Goal: Task Accomplishment & Management: Complete application form

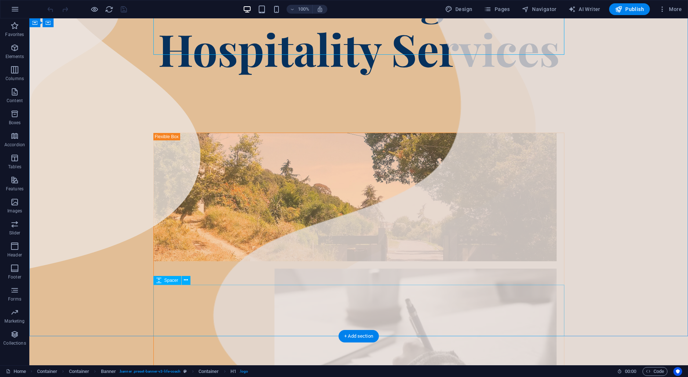
scroll to position [270, 0]
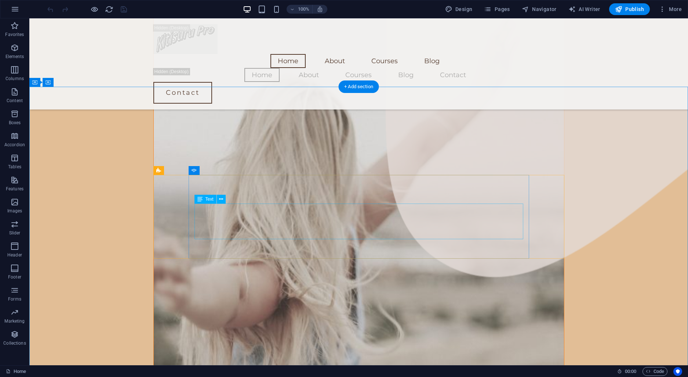
scroll to position [848, 0]
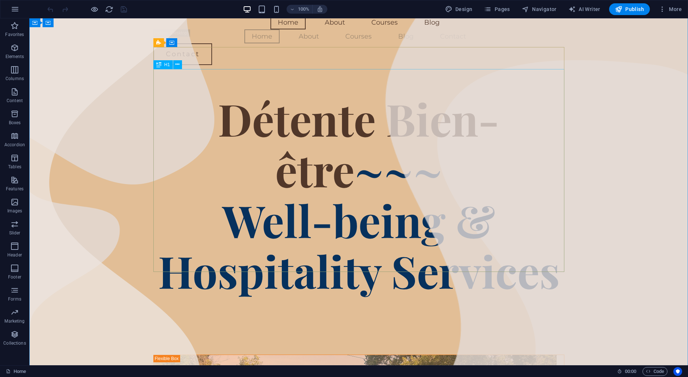
scroll to position [0, 0]
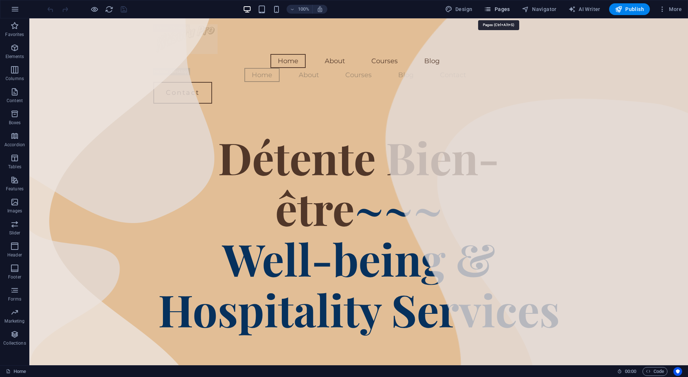
click at [501, 12] on span "Pages" at bounding box center [497, 9] width 26 height 7
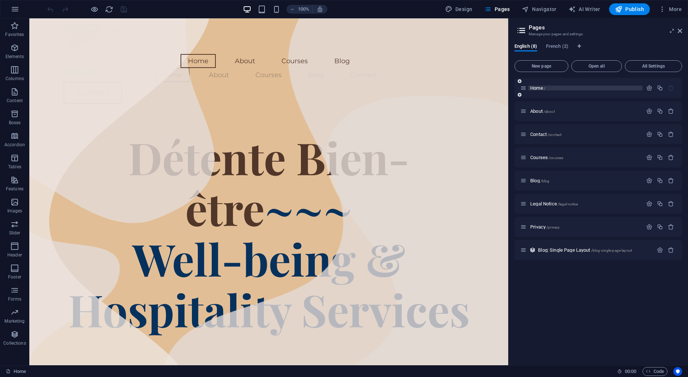
click at [541, 87] on span "Home /" at bounding box center [537, 88] width 15 height 6
click at [535, 110] on span "About /about" at bounding box center [542, 111] width 25 height 6
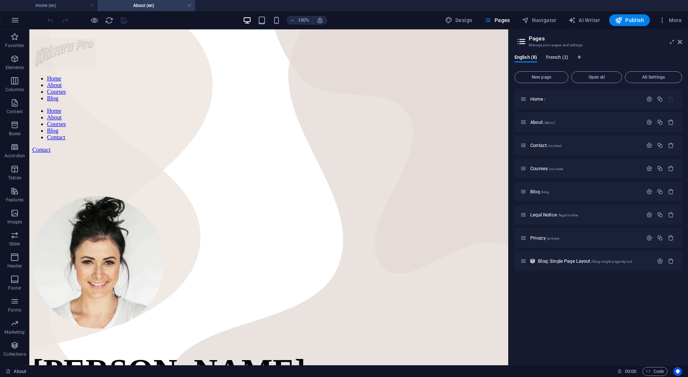
click at [555, 57] on span "French (2)" at bounding box center [557, 58] width 22 height 10
click at [535, 98] on span "Home /" at bounding box center [537, 99] width 15 height 6
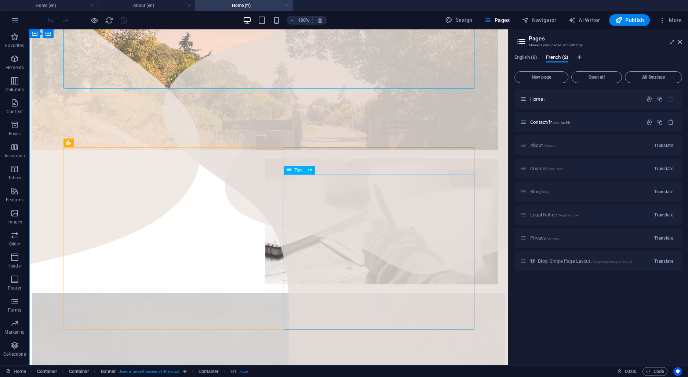
scroll to position [308, 0]
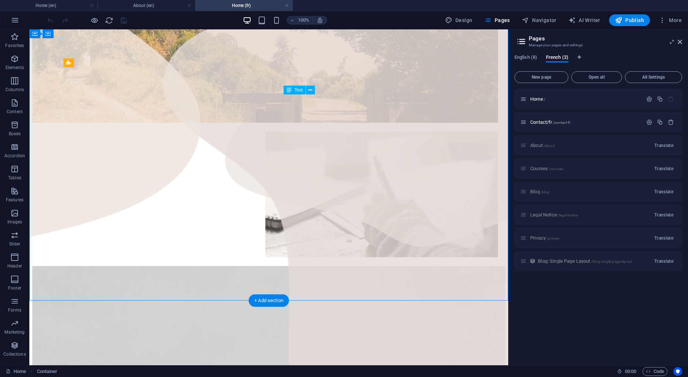
drag, startPoint x: 318, startPoint y: 242, endPoint x: 293, endPoint y: 170, distance: 76.8
click at [14, 20] on icon "button" at bounding box center [15, 20] width 9 height 9
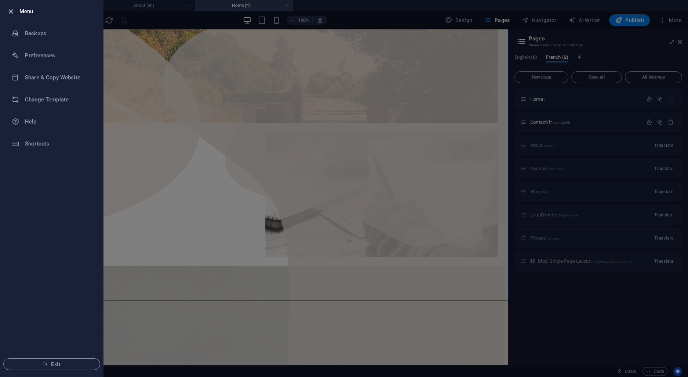
click at [11, 13] on icon "button" at bounding box center [11, 11] width 8 height 8
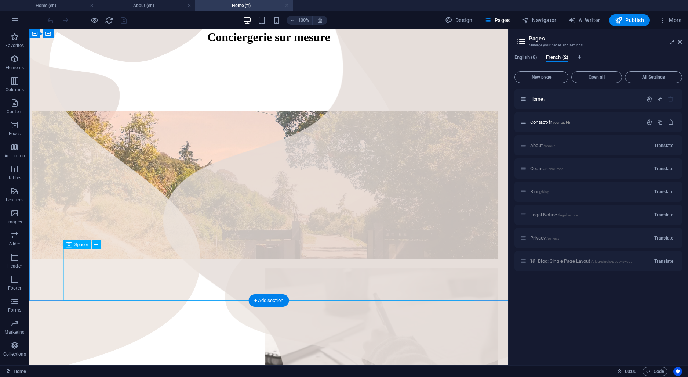
scroll to position [77, 0]
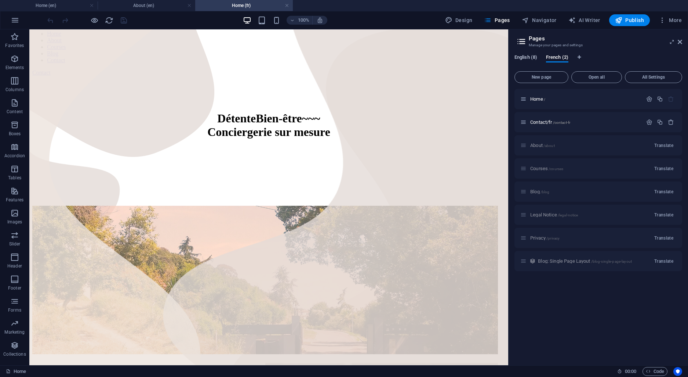
click at [523, 56] on span "English (8)" at bounding box center [526, 58] width 23 height 10
click at [537, 99] on span "Home /" at bounding box center [537, 99] width 15 height 6
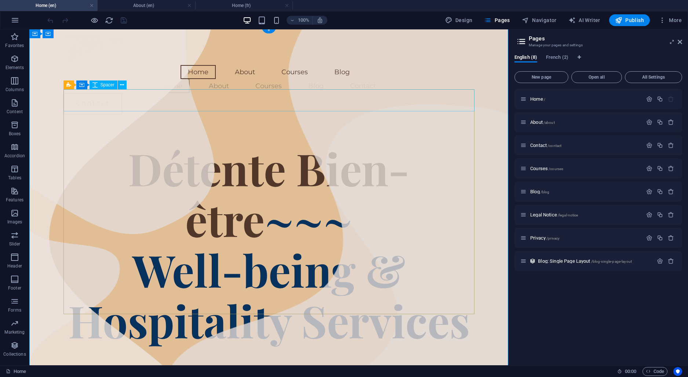
scroll to position [0, 0]
click at [556, 58] on span "French (2)" at bounding box center [557, 58] width 22 height 10
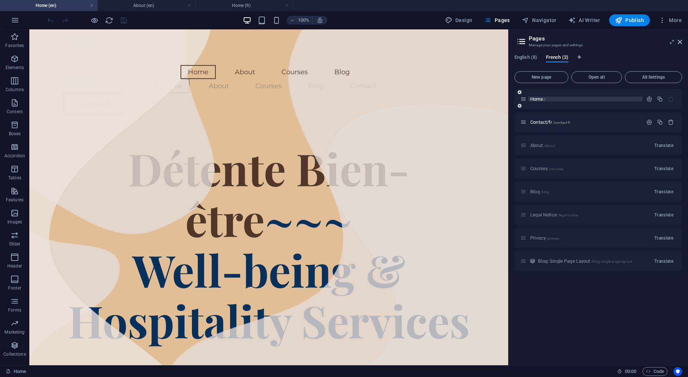
click at [538, 98] on span "Home /" at bounding box center [537, 99] width 15 height 6
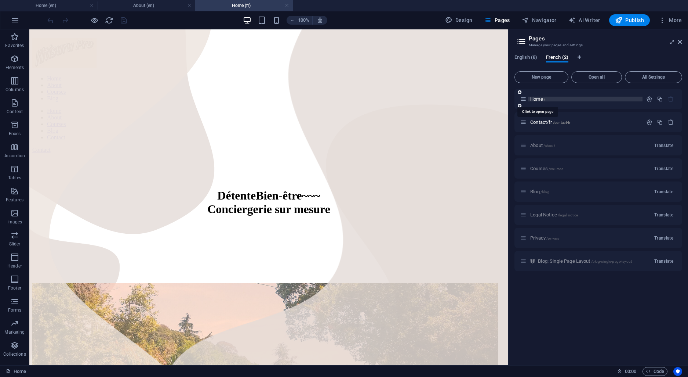
click at [541, 98] on span "Home /" at bounding box center [537, 99] width 15 height 6
click at [541, 122] on span "Contact/fr /contact-fr" at bounding box center [550, 122] width 40 height 6
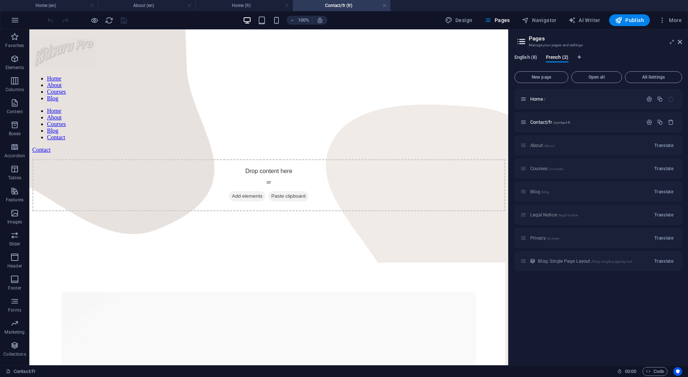
click at [527, 59] on span "English (8)" at bounding box center [526, 58] width 23 height 10
click at [543, 142] on div "Contact /contact" at bounding box center [581, 145] width 122 height 8
click at [540, 145] on span "Contact /contact" at bounding box center [545, 145] width 31 height 6
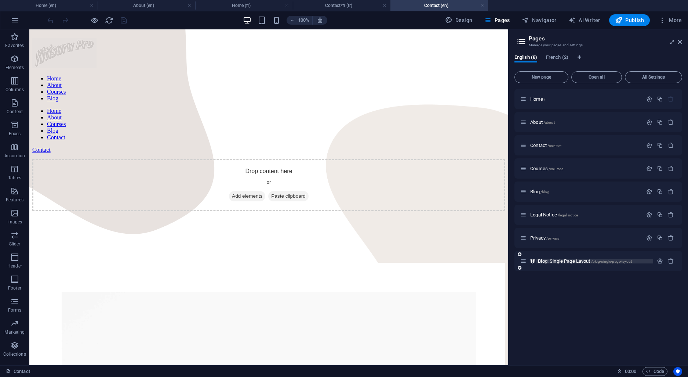
click at [564, 260] on span "Blog: Single Page Layout /blog-single-page-layout" at bounding box center [585, 261] width 94 height 6
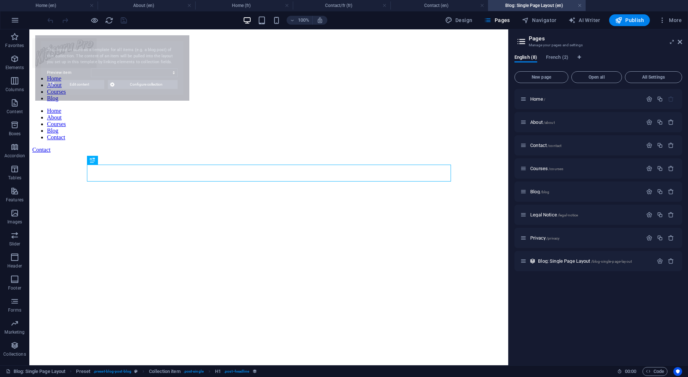
select select "68adaee9c3d040b7d70fb8b3"
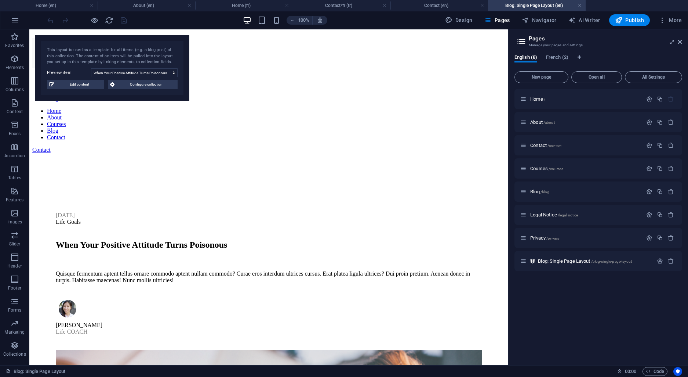
click at [543, 295] on div "Home / About /about Contact /contact Courses /courses Blog /blog Legal Notice /…" at bounding box center [599, 224] width 168 height 270
click at [546, 74] on button "New page" at bounding box center [542, 77] width 54 height 12
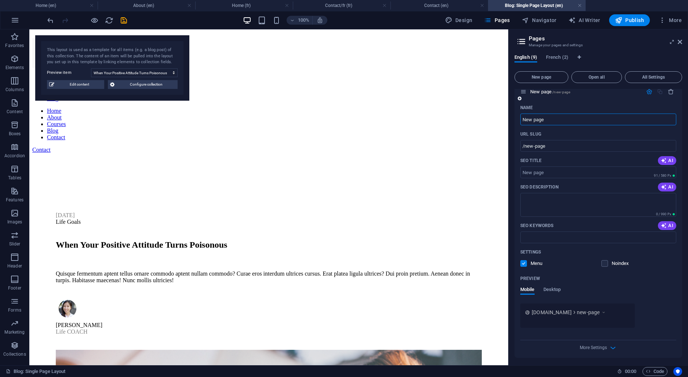
scroll to position [194, 0]
click at [548, 290] on span "Desktop" at bounding box center [553, 288] width 18 height 10
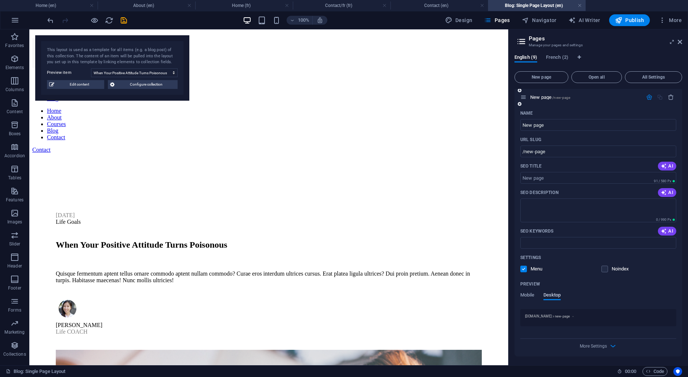
scroll to position [186, 0]
click at [531, 292] on div "Preview Mobile Desktop" at bounding box center [598, 293] width 156 height 31
click at [532, 297] on span "Mobile" at bounding box center [527, 296] width 14 height 10
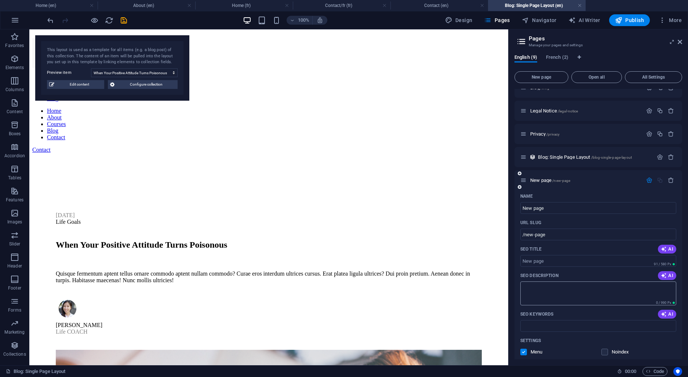
scroll to position [89, 0]
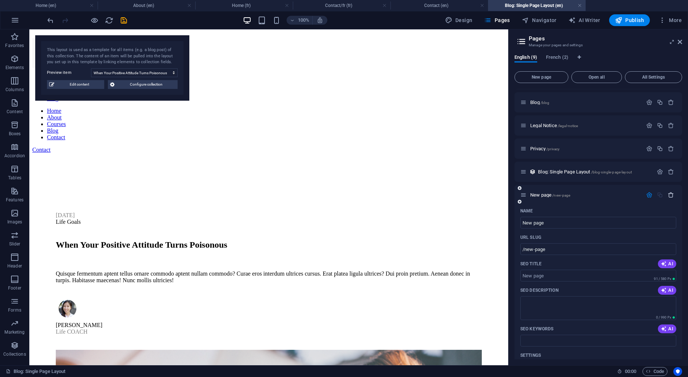
click at [669, 194] on icon "button" at bounding box center [671, 195] width 6 height 6
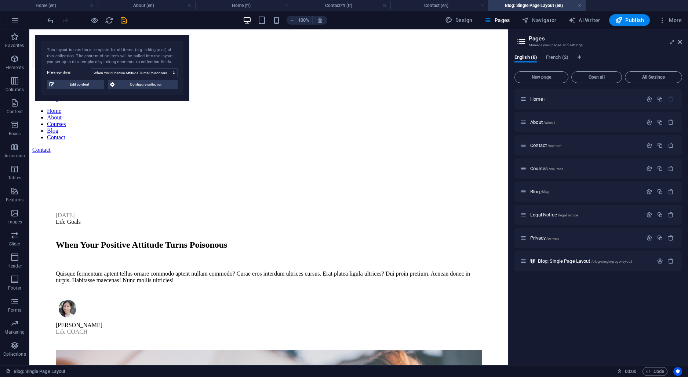
scroll to position [0, 0]
click at [550, 305] on div "Home / About /about Contact /contact Courses /courses Blog /blog Legal Notice /…" at bounding box center [599, 224] width 168 height 270
click at [522, 40] on icon at bounding box center [521, 41] width 11 height 10
click at [544, 40] on h2 "Pages" at bounding box center [605, 38] width 153 height 7
click at [522, 41] on icon at bounding box center [521, 41] width 11 height 10
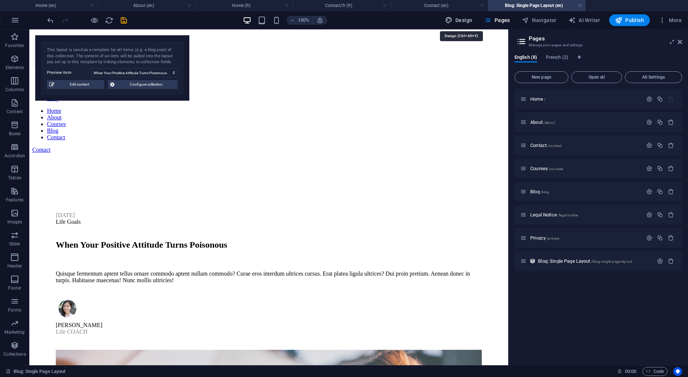
click at [464, 18] on span "Design" at bounding box center [459, 20] width 28 height 7
select select "px"
select select "400"
select select "px"
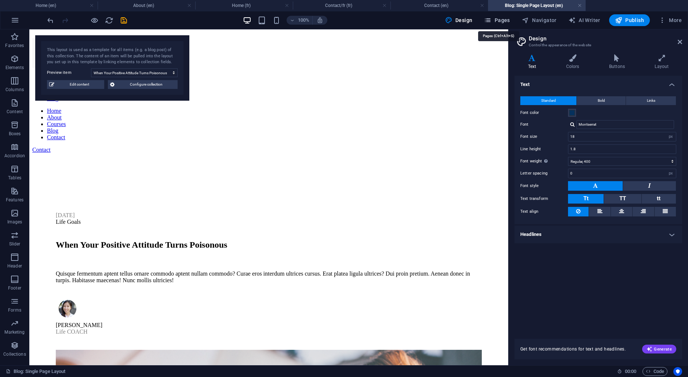
click at [491, 20] on icon "button" at bounding box center [487, 20] width 7 height 7
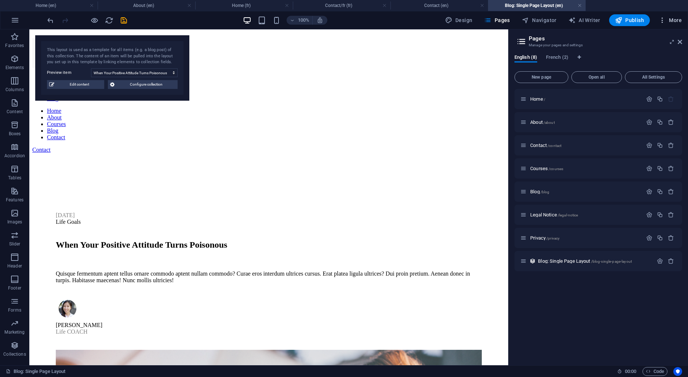
click at [662, 23] on icon "button" at bounding box center [662, 20] width 7 height 7
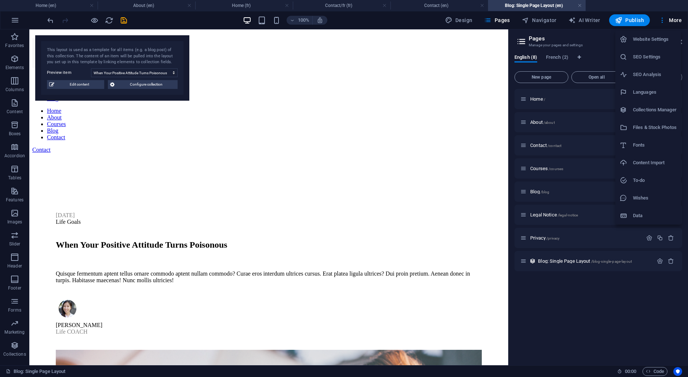
click at [644, 161] on h6 "Content Import" at bounding box center [655, 162] width 44 height 9
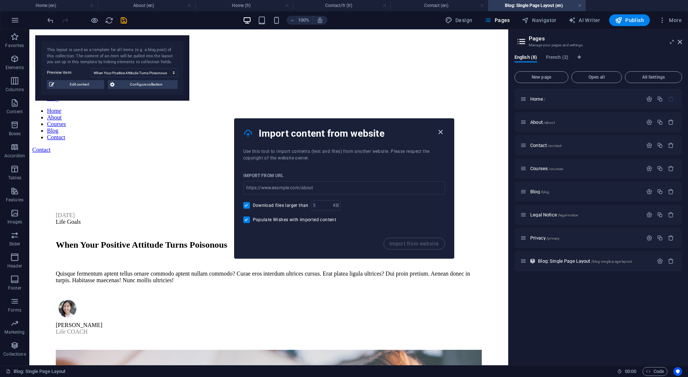
click at [442, 130] on icon "button" at bounding box center [440, 132] width 8 height 8
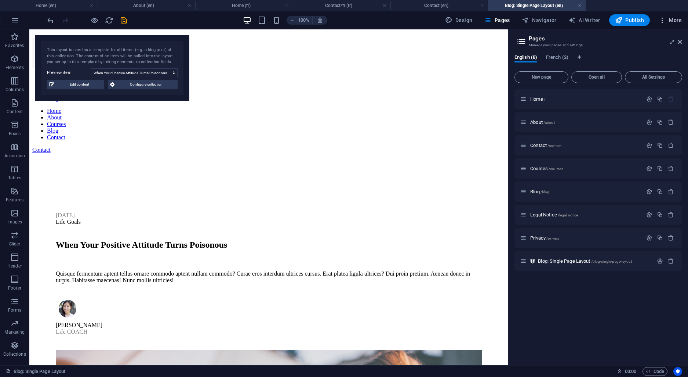
click at [665, 18] on icon "button" at bounding box center [662, 20] width 7 height 7
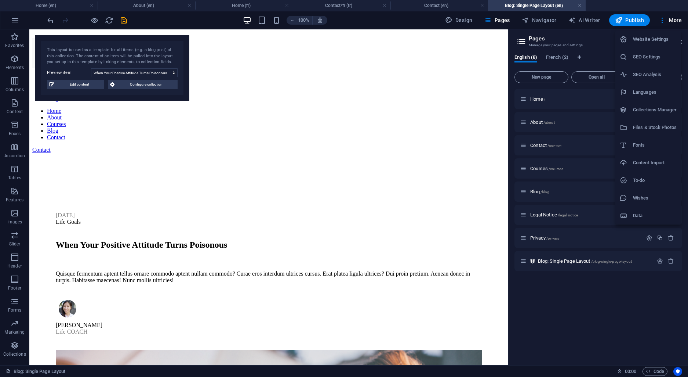
click at [642, 114] on h6 "Collections Manager" at bounding box center [655, 109] width 44 height 9
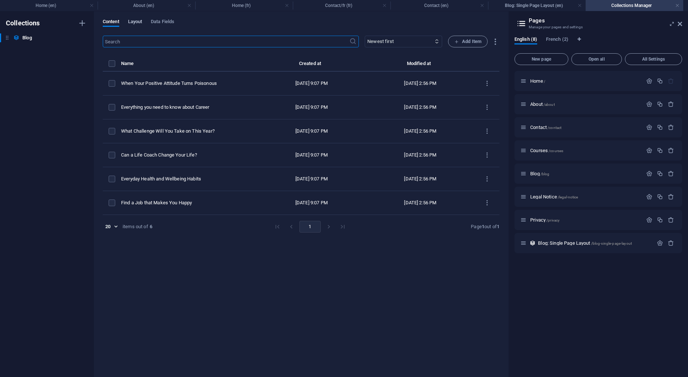
click at [137, 25] on span "Layout" at bounding box center [135, 22] width 14 height 10
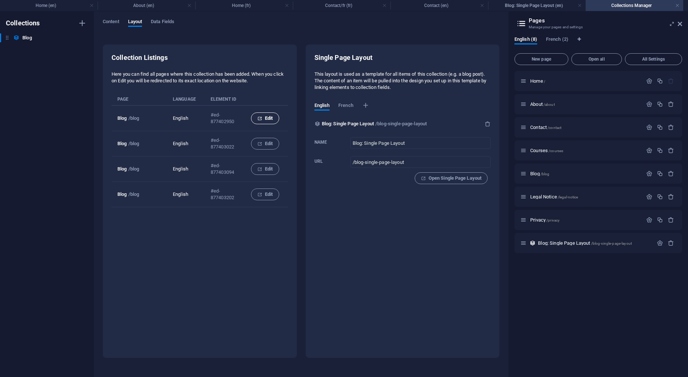
click at [269, 121] on span "Edit" at bounding box center [264, 118] width 15 height 9
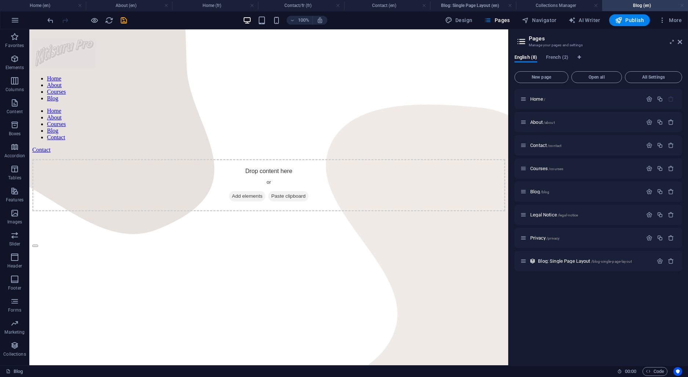
click at [684, 6] on link at bounding box center [682, 5] width 4 height 7
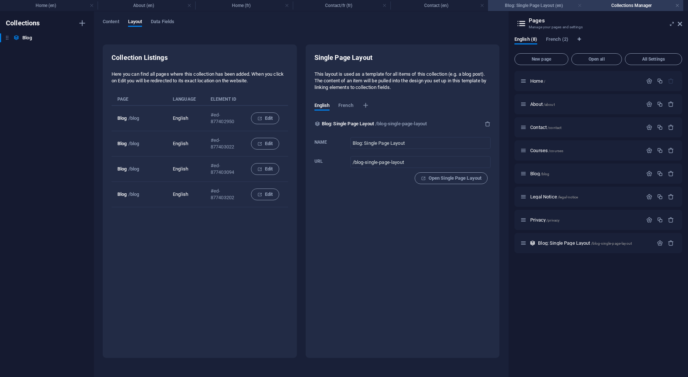
click at [580, 7] on link at bounding box center [580, 5] width 4 height 7
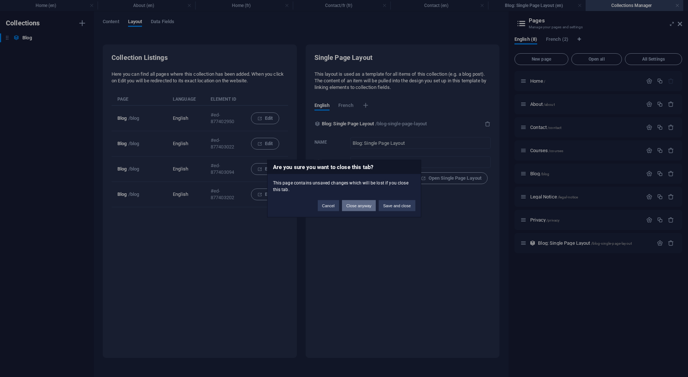
click at [361, 205] on button "Close anyway" at bounding box center [359, 205] width 34 height 11
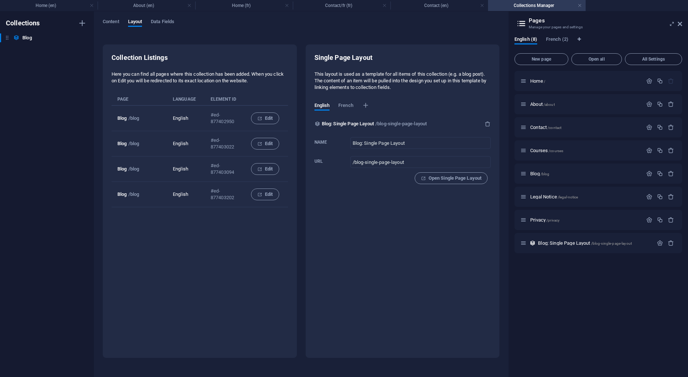
click at [524, 21] on icon at bounding box center [521, 23] width 11 height 10
click at [581, 5] on link at bounding box center [580, 5] width 4 height 7
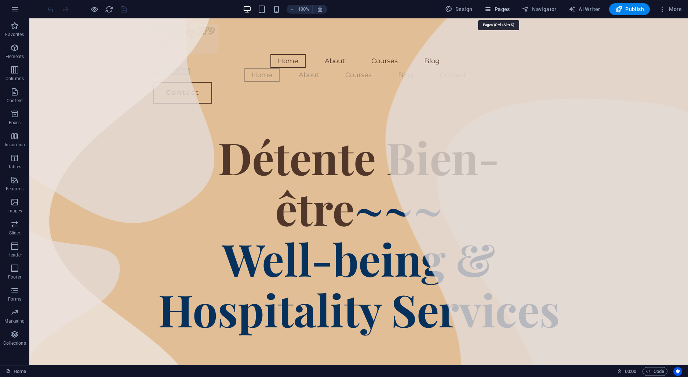
click at [489, 10] on icon "button" at bounding box center [487, 9] width 7 height 7
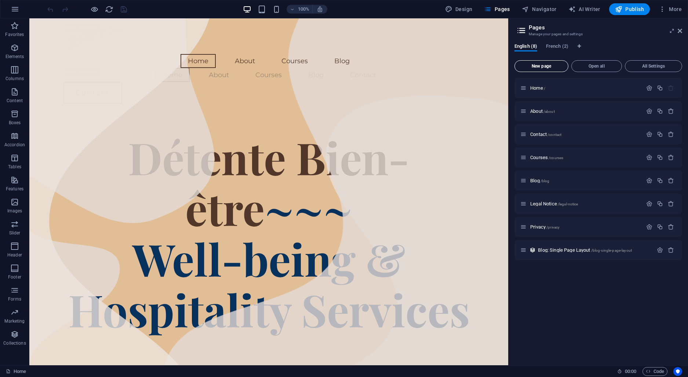
click at [530, 67] on span "New page" at bounding box center [541, 66] width 47 height 4
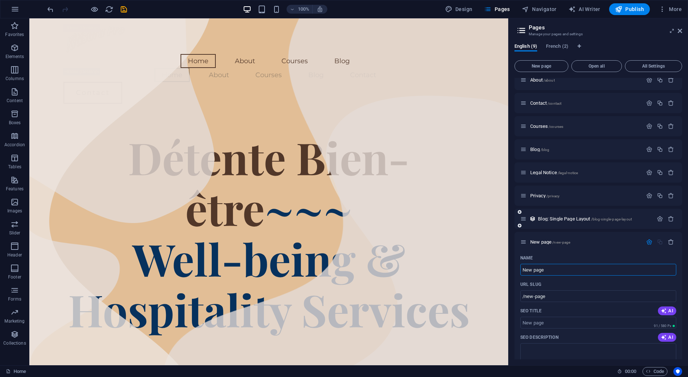
scroll to position [35, 0]
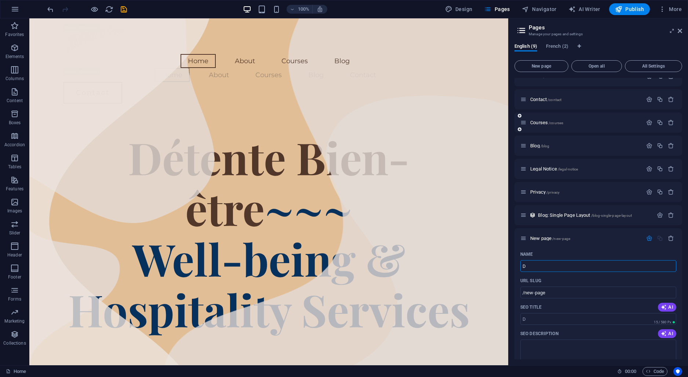
type input "Db"
type input "/d"
type input "Db"
type input "/db"
type input "DbTest"
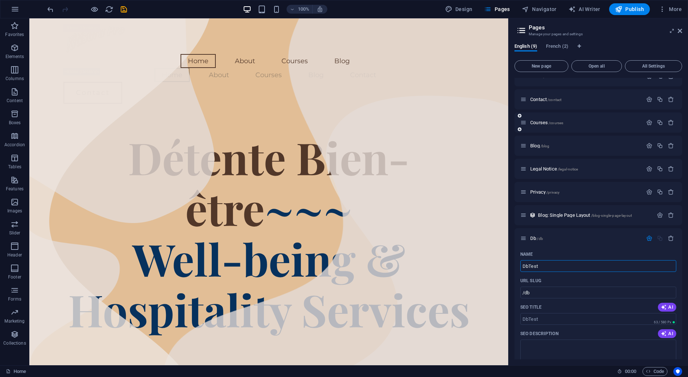
type input "/dbtest"
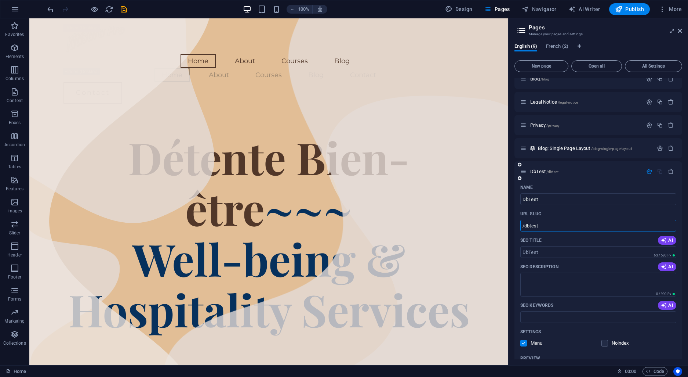
scroll to position [78, 0]
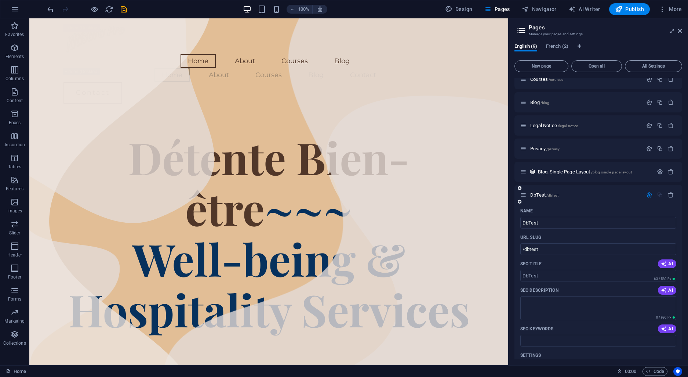
click at [537, 187] on div "DbTest /dbtest" at bounding box center [599, 195] width 168 height 20
click at [536, 196] on span "DbTest /dbtest" at bounding box center [544, 195] width 28 height 6
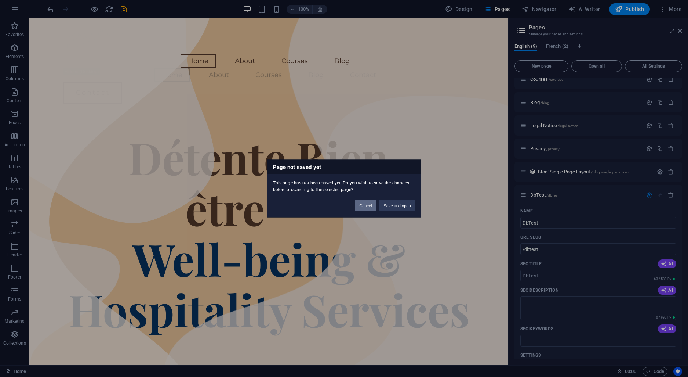
click at [370, 206] on button "Cancel" at bounding box center [365, 205] width 21 height 11
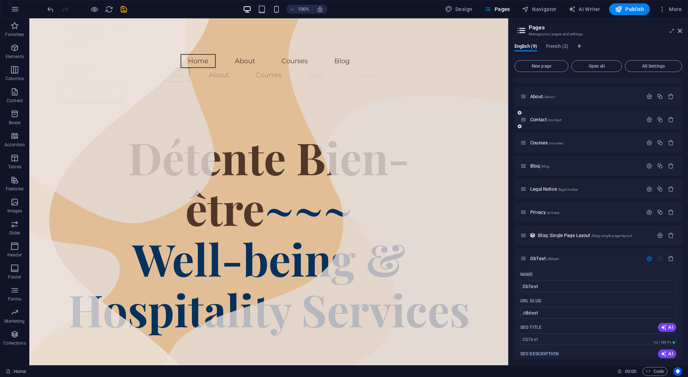
scroll to position [0, 0]
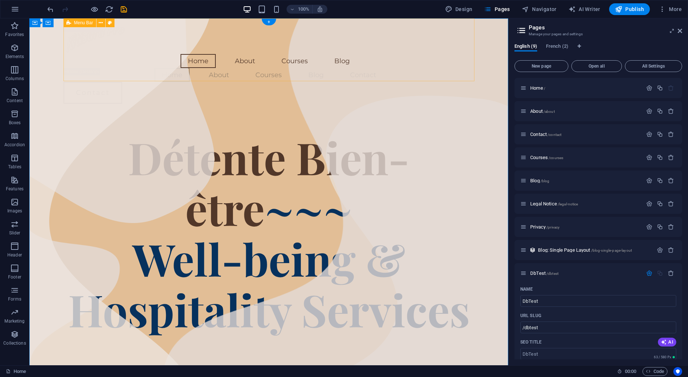
click at [430, 26] on div "Home About Courses Blog Home About Courses Blog Contact Contact" at bounding box center [268, 63] width 411 height 91
click at [52, 11] on icon "undo" at bounding box center [50, 9] width 8 height 8
type input "Db"
type input "/db"
click at [65, 10] on icon "redo" at bounding box center [65, 9] width 8 height 8
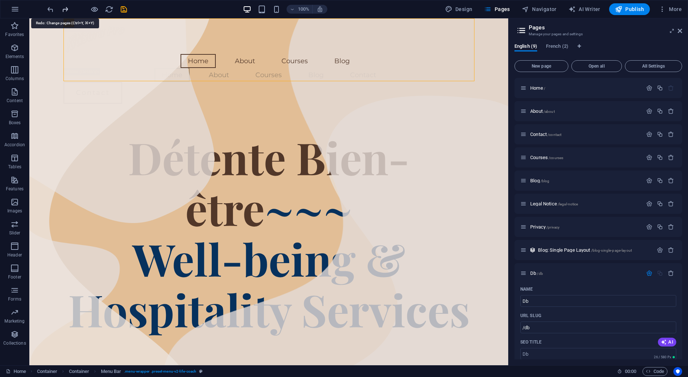
type input "DbTest"
type input "/dbtest"
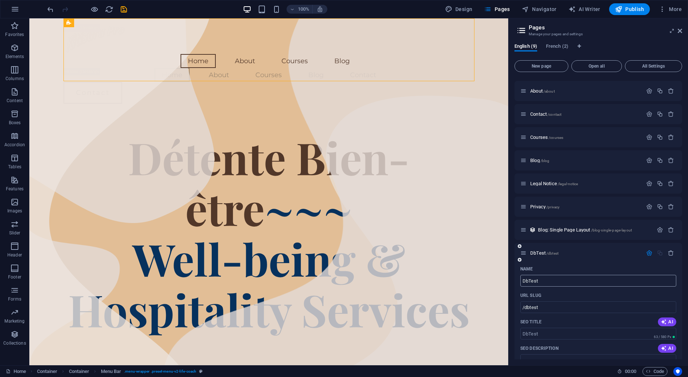
scroll to position [105, 0]
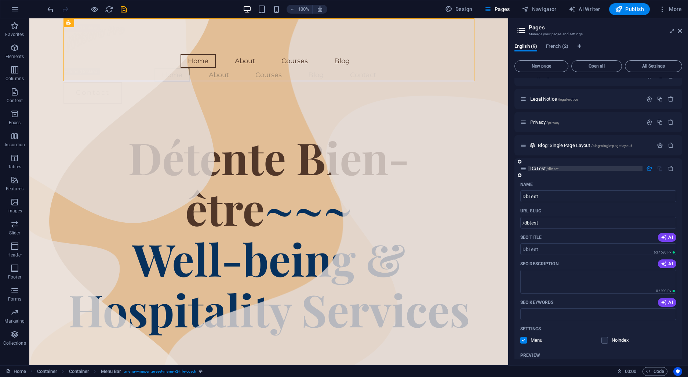
click at [533, 168] on span "DbTest /dbtest" at bounding box center [544, 169] width 28 height 6
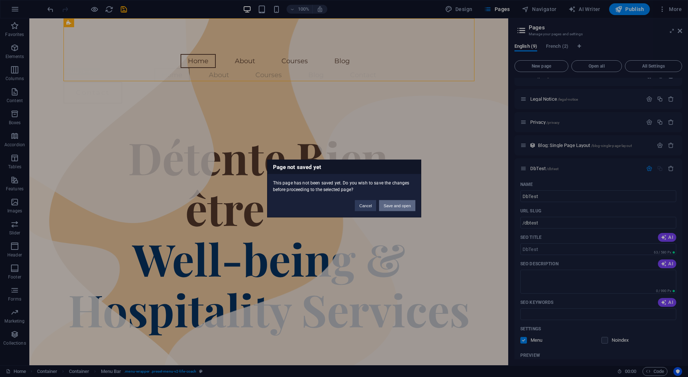
click at [396, 203] on button "Save and open" at bounding box center [397, 205] width 36 height 11
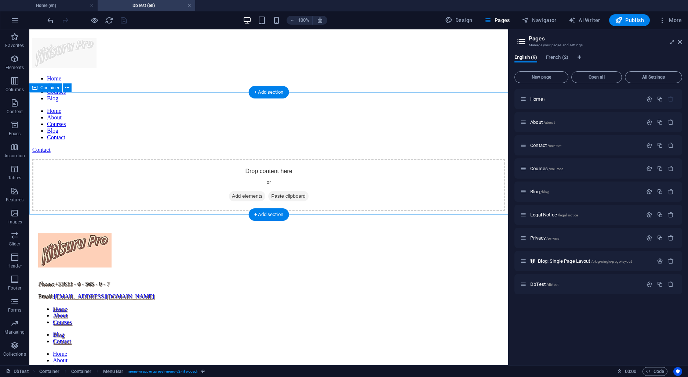
scroll to position [0, 0]
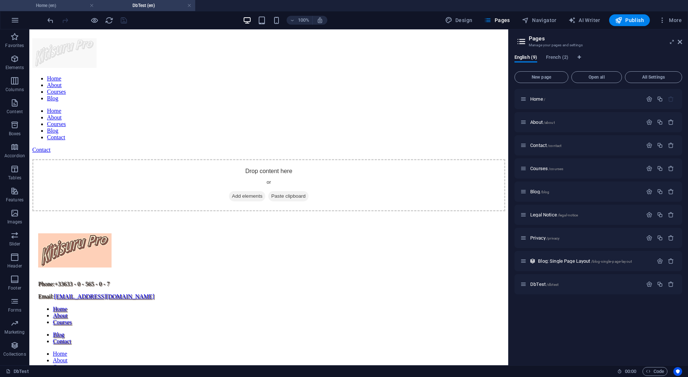
click at [58, 6] on h4 "Home (en)" at bounding box center [49, 5] width 98 height 8
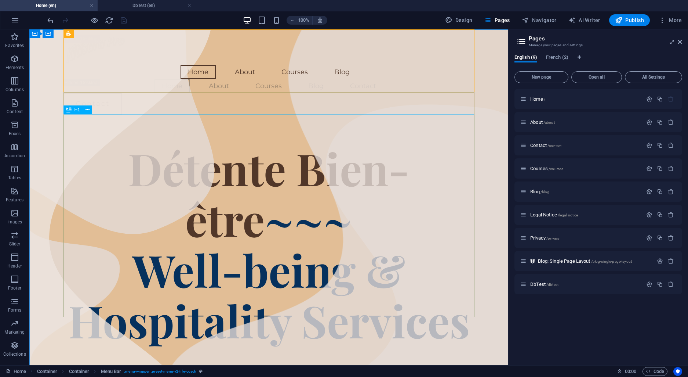
click at [138, 29] on div "Home (en) DbTest (en) Favorites Elements Columns Content Boxes Accordion Tables…" at bounding box center [254, 196] width 508 height 335
click at [136, 8] on h4 "DbTest (en)" at bounding box center [147, 5] width 98 height 8
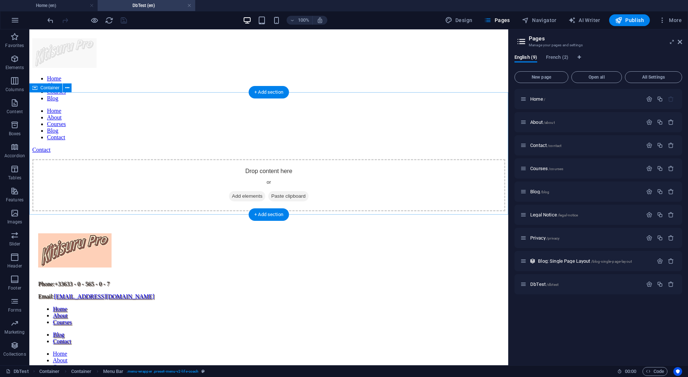
click at [248, 191] on span "Add elements" at bounding box center [247, 196] width 36 height 10
click at [251, 191] on span "Add elements" at bounding box center [247, 196] width 36 height 10
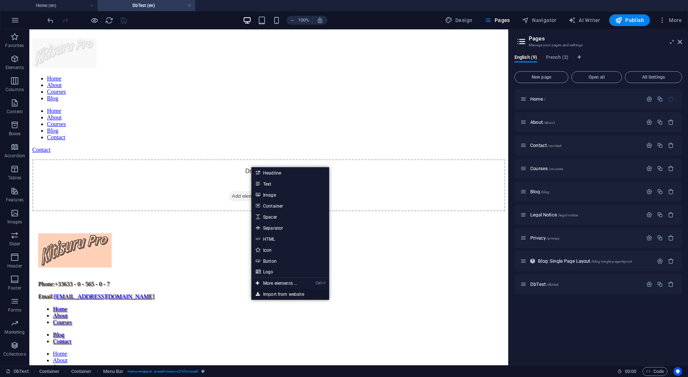
click at [273, 293] on link "Import from website" at bounding box center [290, 293] width 78 height 11
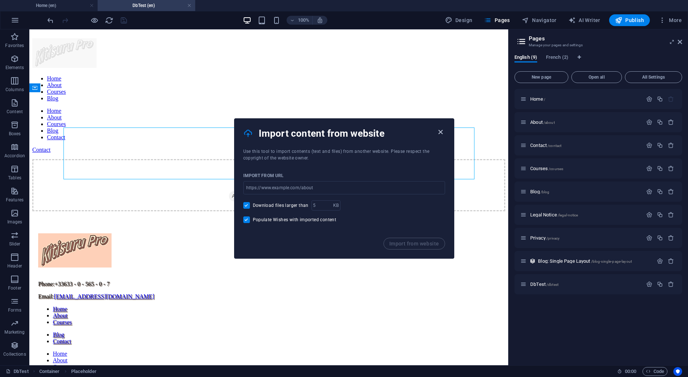
click at [442, 130] on icon "button" at bounding box center [440, 132] width 8 height 8
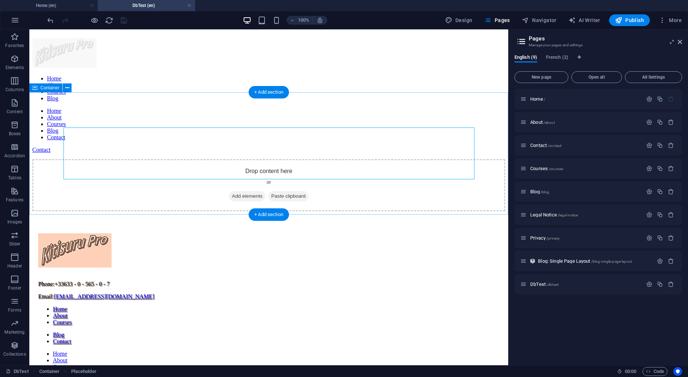
click at [254, 159] on div "Drop content here or Add elements Paste clipboard" at bounding box center [268, 185] width 473 height 52
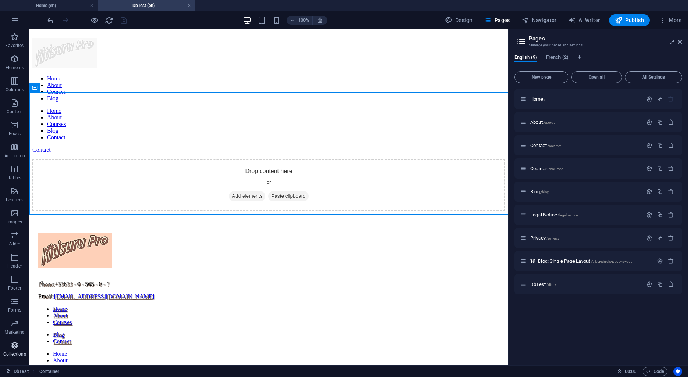
click at [17, 344] on icon "button" at bounding box center [14, 345] width 9 height 9
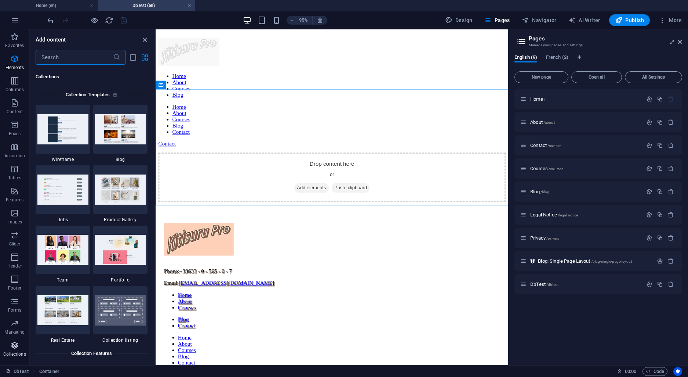
scroll to position [6718, 0]
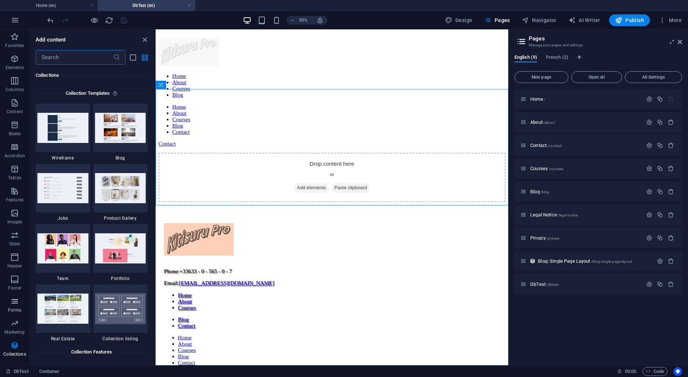
click at [9, 301] on span "Forms" at bounding box center [14, 306] width 29 height 18
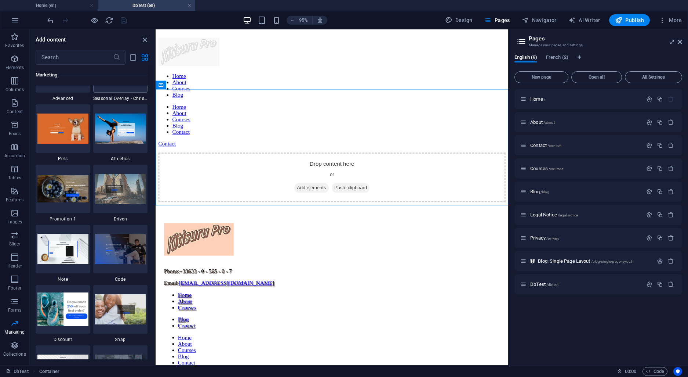
scroll to position [6335, 0]
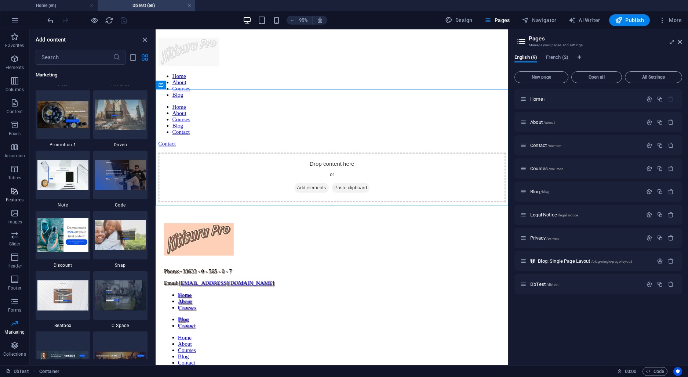
click at [16, 189] on icon "button" at bounding box center [14, 190] width 9 height 9
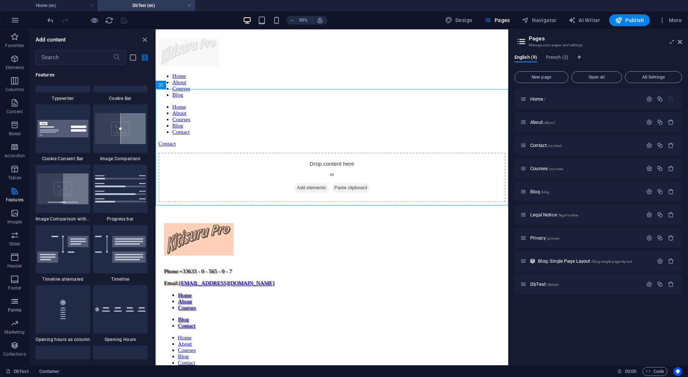
scroll to position [2966, 0]
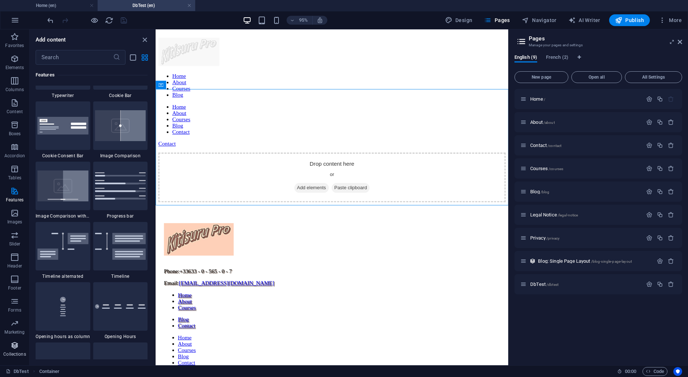
click at [14, 347] on icon "button" at bounding box center [14, 345] width 9 height 9
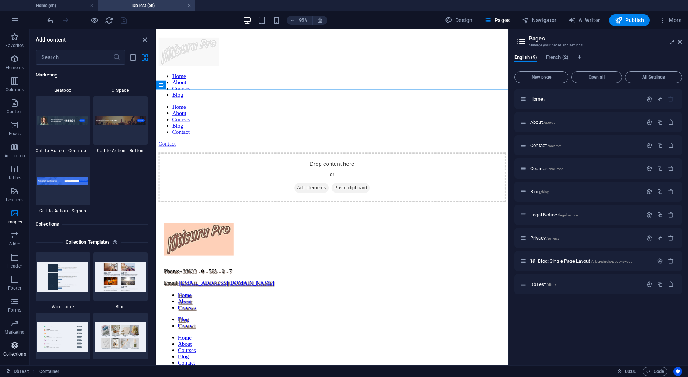
scroll to position [6718, 0]
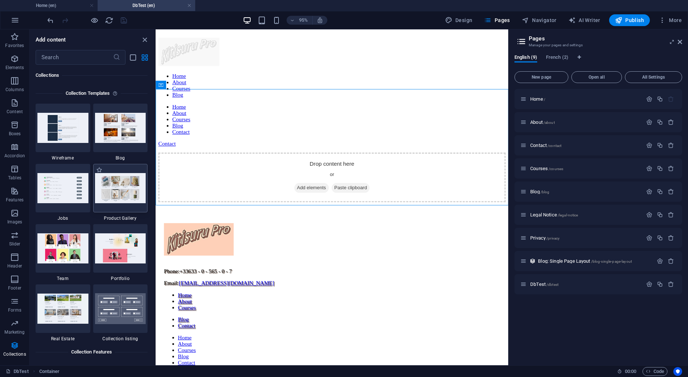
click at [123, 186] on img at bounding box center [120, 188] width 51 height 30
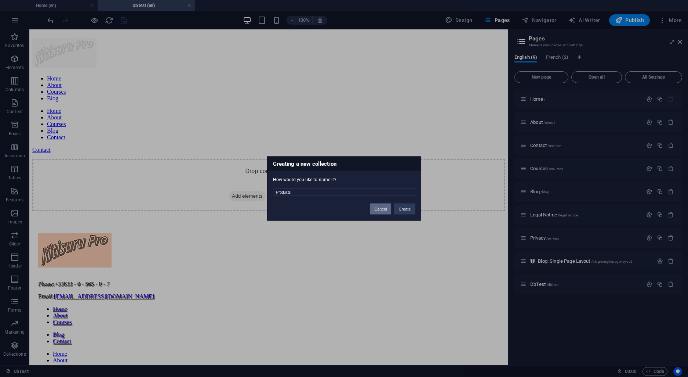
click at [384, 208] on button "Cancel" at bounding box center [380, 208] width 21 height 11
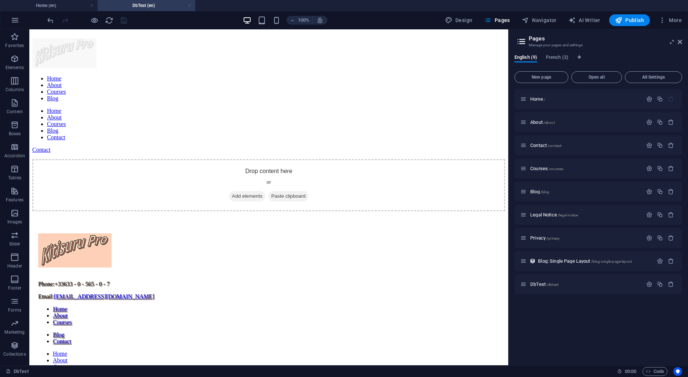
click at [190, 6] on link at bounding box center [189, 5] width 4 height 7
